Goal: Task Accomplishment & Management: Use online tool/utility

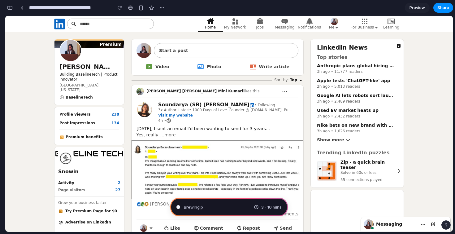
scroll to position [349, 0]
click at [223, 209] on span "Brewing product ideas .." at bounding box center [207, 207] width 46 height 6
click at [257, 204] on div "3 - 10 mins" at bounding box center [268, 207] width 28 height 6
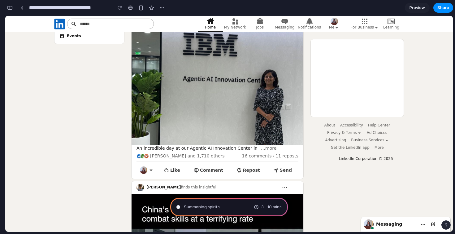
scroll to position [0, 0]
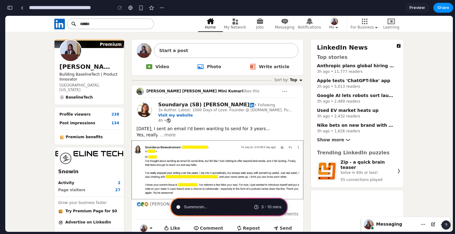
click at [420, 7] on span "Preview" at bounding box center [417, 8] width 15 height 6
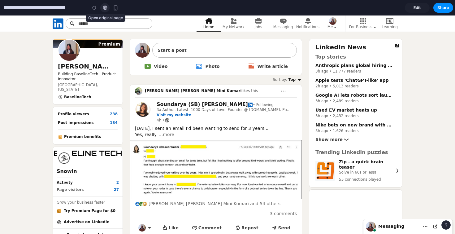
click at [106, 6] on div at bounding box center [105, 7] width 5 height 5
click at [68, 10] on input "**********" at bounding box center [43, 7] width 82 height 11
click at [97, 8] on div at bounding box center [94, 7] width 9 height 9
click at [96, 8] on div at bounding box center [94, 7] width 9 height 9
click at [94, 7] on div at bounding box center [94, 7] width 9 height 9
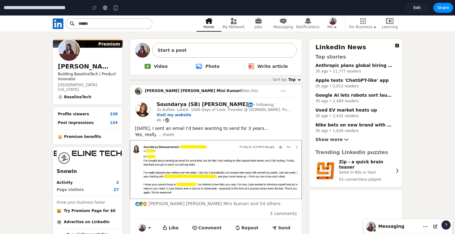
click at [420, 9] on span "Edit" at bounding box center [417, 8] width 7 height 6
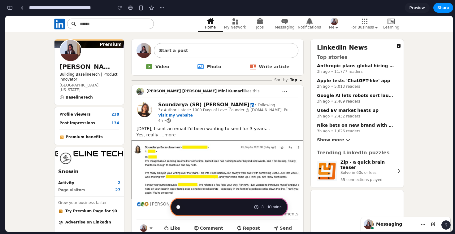
scroll to position [396, 0]
click at [241, 209] on span "Pondering market opportunities" at bounding box center [215, 207] width 62 height 6
